Goal: Register for event/course

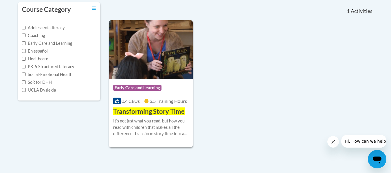
click at [286, 71] on div "Course Category: Early Care and Learning 0.4 CEUs 3.5 Training Hours COURSE Tra…" at bounding box center [241, 83] width 265 height 127
click at [146, 69] on img at bounding box center [151, 49] width 84 height 59
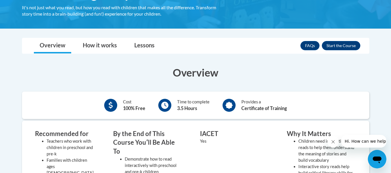
scroll to position [119, 0]
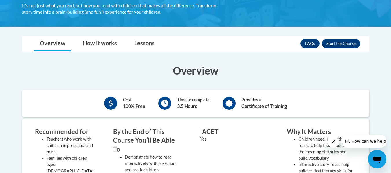
click at [169, 105] on div at bounding box center [164, 103] width 13 height 13
click at [188, 106] on b "3.5 Hours" at bounding box center [187, 106] width 20 height 5
click at [244, 102] on div "Provides a Certificate of Training" at bounding box center [263, 103] width 45 height 13
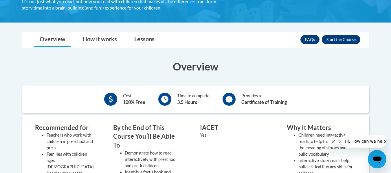
scroll to position [127, 0]
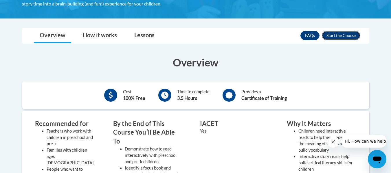
click at [342, 36] on button "Enroll" at bounding box center [341, 35] width 38 height 9
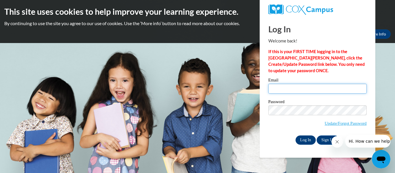
type input "aharmann@kusd.edu"
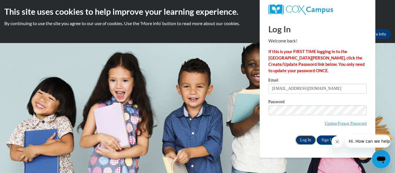
click at [306, 140] on input "Log In" at bounding box center [306, 140] width 20 height 9
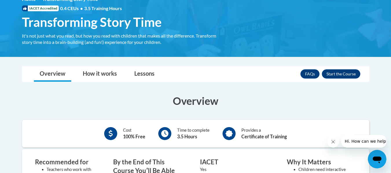
scroll to position [94, 0]
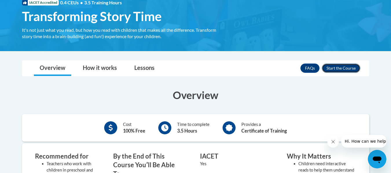
click at [340, 69] on button "Enroll" at bounding box center [341, 68] width 38 height 9
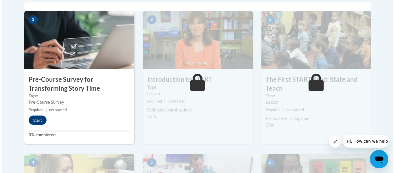
scroll to position [188, 0]
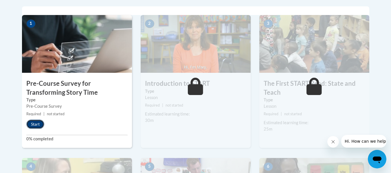
click at [34, 122] on button "Start" at bounding box center [35, 124] width 18 height 9
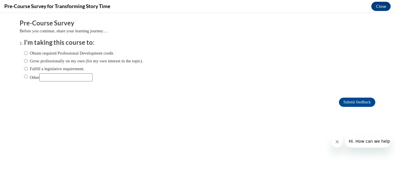
scroll to position [0, 0]
click at [24, 69] on input "Fulfill a legislative requirement." at bounding box center [26, 69] width 4 height 6
radio input "true"
click at [349, 104] on input "Submit feedback" at bounding box center [357, 102] width 36 height 9
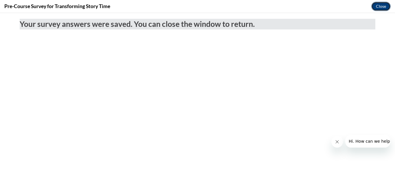
click at [380, 7] on button "Close" at bounding box center [380, 6] width 19 height 9
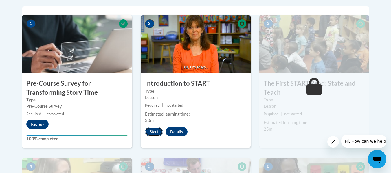
click at [153, 132] on button "Start" at bounding box center [154, 131] width 18 height 9
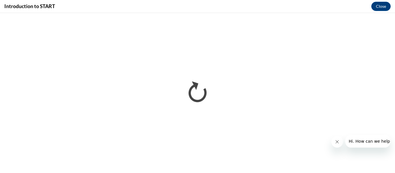
click at [337, 143] on icon "Close message from company" at bounding box center [337, 142] width 5 height 5
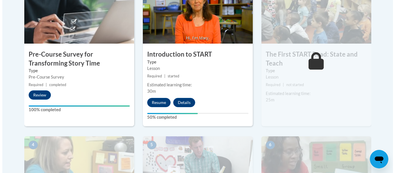
scroll to position [224, 0]
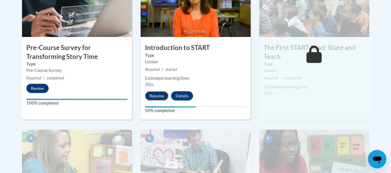
click at [160, 93] on button "Resume" at bounding box center [156, 95] width 23 height 9
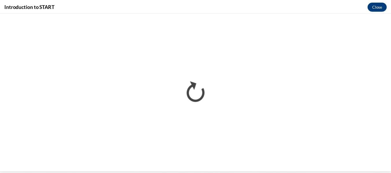
scroll to position [0, 0]
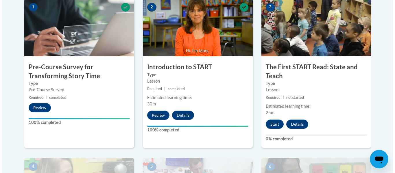
scroll to position [205, 0]
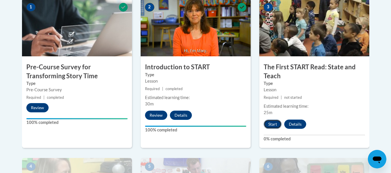
click at [271, 128] on button "Start" at bounding box center [273, 124] width 18 height 9
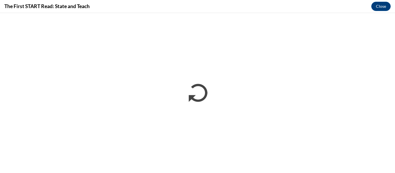
scroll to position [0, 0]
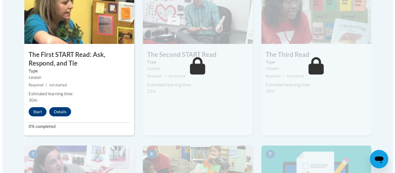
scroll to position [386, 0]
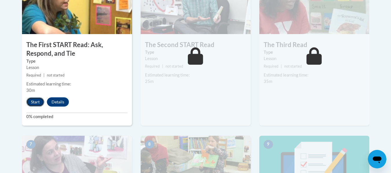
click at [37, 103] on button "Start" at bounding box center [35, 101] width 18 height 9
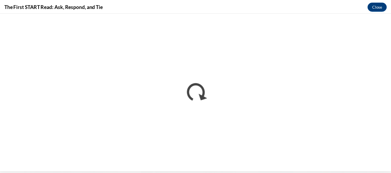
scroll to position [0, 0]
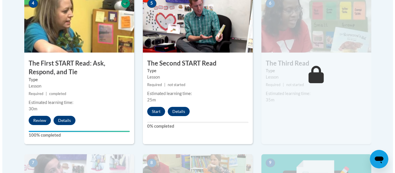
scroll to position [378, 0]
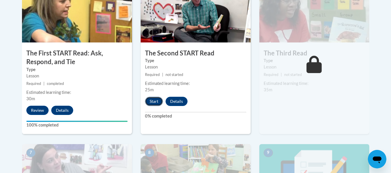
click at [155, 102] on button "Start" at bounding box center [154, 101] width 18 height 9
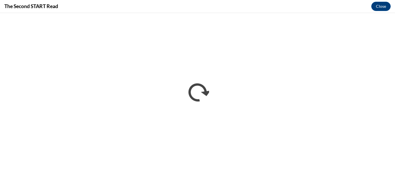
scroll to position [0, 0]
